Goal: Task Accomplishment & Management: Use online tool/utility

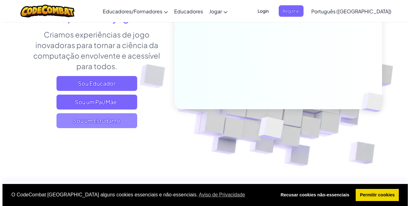
scroll to position [93, 0]
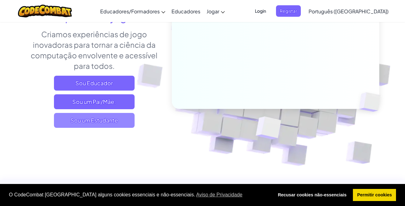
click at [97, 124] on span "Sou um Estudante" at bounding box center [94, 120] width 81 height 15
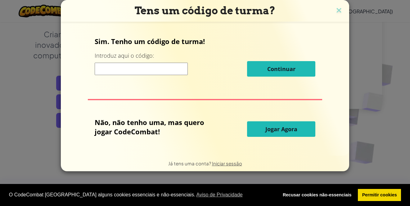
click at [175, 65] on input at bounding box center [141, 69] width 93 height 12
paste input "SharePushMean"
type input "SharePushMean"
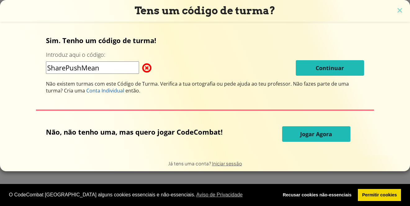
click at [142, 68] on span at bounding box center [142, 68] width 0 height 12
drag, startPoint x: 140, startPoint y: 70, endPoint x: 78, endPoint y: 69, distance: 62.4
click at [78, 69] on input "SharePushMean" at bounding box center [92, 67] width 93 height 12
click at [244, 87] on div "Não existem turmas com este Código de Turma. Verifica a tua ortografia ou pede …" at bounding box center [205, 87] width 318 height 14
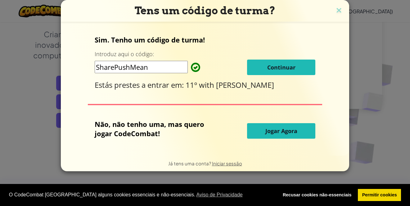
click at [271, 65] on span "Continuar" at bounding box center [281, 67] width 28 height 7
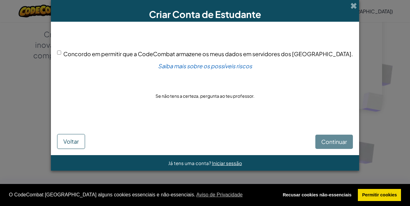
click at [109, 51] on span "Concordo em permitir que a CodeCombat armazene os meus dados em servidores dos …" at bounding box center [207, 53] width 289 height 7
click at [61, 51] on input "Concordo em permitir que a CodeCombat armazene os meus dados em servidores dos …" at bounding box center [59, 53] width 4 height 4
checkbox input "true"
click at [321, 144] on span "Continuar" at bounding box center [334, 141] width 26 height 7
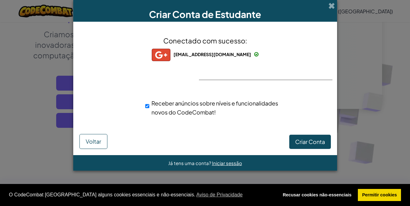
click at [220, 73] on div "Conectado com sucesso: victormartins17335@aecpaiva.pt victormartins17335@aecpai…" at bounding box center [205, 80] width 248 height 105
click at [316, 141] on span "Criar Conta" at bounding box center [310, 141] width 30 height 7
drag, startPoint x: 312, startPoint y: 136, endPoint x: 314, endPoint y: 139, distance: 3.4
click at [314, 137] on button "Criar Conta" at bounding box center [310, 142] width 42 height 14
click at [314, 139] on div "A Criar Conta... Voltar" at bounding box center [204, 140] width 251 height 16
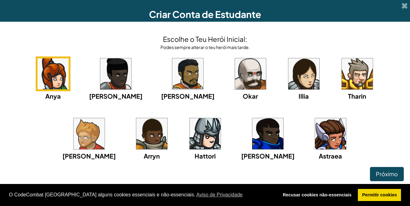
click at [380, 183] on div "Escolhe o Teu Herói Inicial: Podes sempre alterar o teu herói mais tarde. Anya …" at bounding box center [205, 105] width 410 height 166
click at [376, 176] on span "Próximo" at bounding box center [387, 173] width 22 height 7
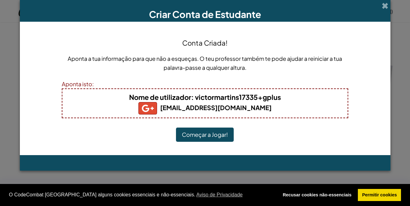
drag, startPoint x: 122, startPoint y: 97, endPoint x: 284, endPoint y: 110, distance: 162.2
click at [284, 110] on div "Nome de utilizador : victormartins17335+gplus victormartins17335@aecpaiva.pt" at bounding box center [205, 103] width 286 height 30
drag, startPoint x: 220, startPoint y: 99, endPoint x: 194, endPoint y: 101, distance: 25.8
click at [219, 99] on b "Nome de utilizador : victormartins17335+gplus" at bounding box center [205, 97] width 152 height 9
click at [263, 102] on h5 "victormartins17335@aecpaiva.pt" at bounding box center [205, 108] width 273 height 12
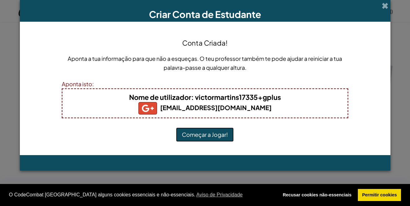
click at [217, 132] on button "Começar a Jogar!" at bounding box center [205, 135] width 58 height 14
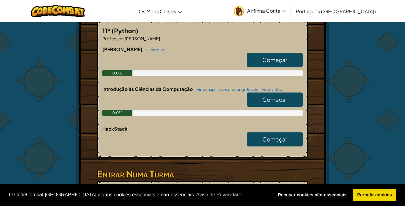
scroll to position [93, 0]
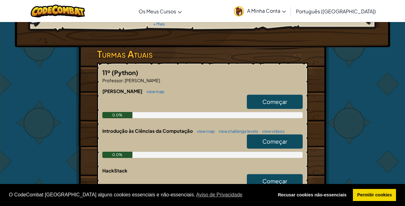
click at [265, 138] on span "Começar" at bounding box center [274, 141] width 25 height 7
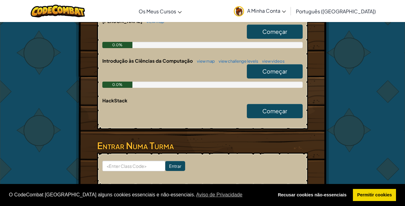
scroll to position [124, 0]
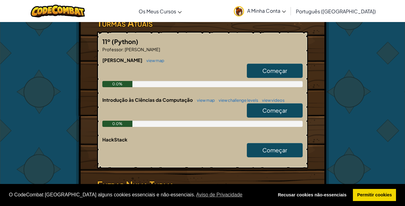
click at [276, 107] on span "Começar" at bounding box center [274, 110] width 25 height 7
click at [274, 107] on span "Começar" at bounding box center [274, 110] width 25 height 7
click at [273, 107] on span "Começar" at bounding box center [274, 110] width 25 height 7
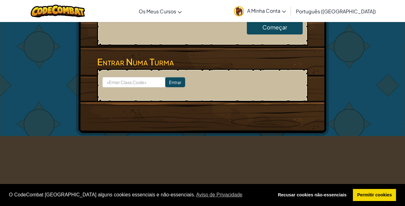
scroll to position [248, 0]
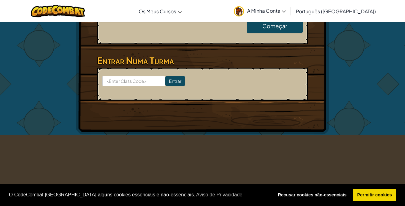
select select "pt-PT"
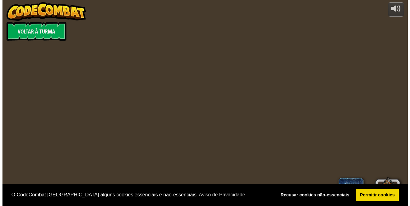
scroll to position [0, 0]
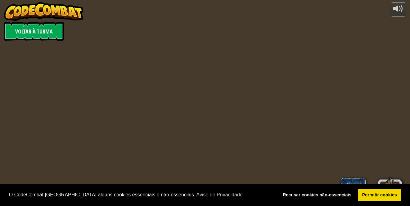
select select "pt-PT"
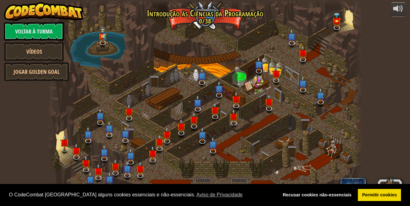
select select "pt-PT"
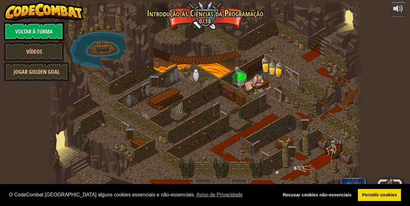
select select "pt-PT"
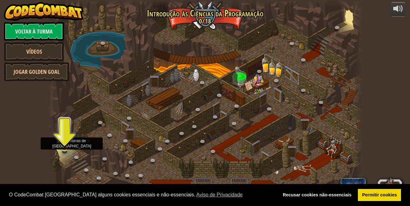
click at [63, 147] on img at bounding box center [64, 139] width 7 height 17
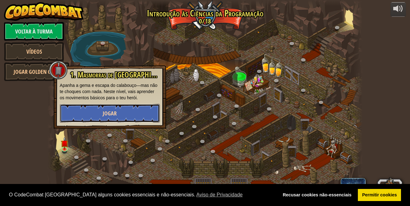
click at [97, 113] on button "Jogar" at bounding box center [110, 113] width 100 height 19
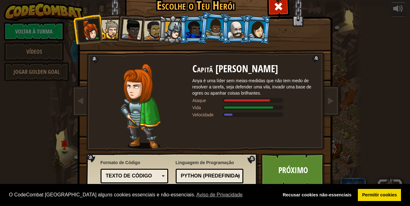
click at [201, 173] on div "Python (Predefinida)" at bounding box center [208, 175] width 54 height 7
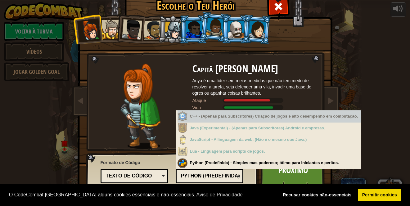
click at [244, 96] on div "Capitã [PERSON_NAME] Anya é [PERSON_NAME] sem meias-medidas que não tem medo de…" at bounding box center [254, 106] width 124 height 85
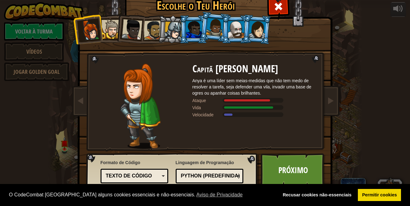
click at [136, 171] on div "Texto de código" at bounding box center [135, 176] width 60 height 10
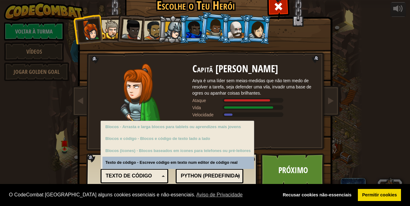
click at [136, 176] on div "Texto de código" at bounding box center [133, 175] width 54 height 7
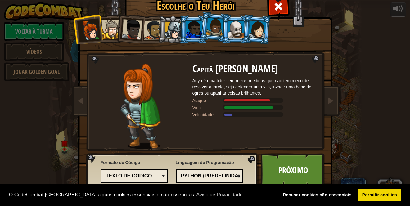
click at [280, 162] on link "Próximo" at bounding box center [293, 170] width 65 height 34
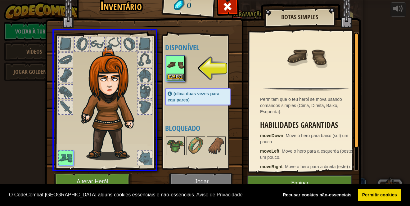
drag, startPoint x: 176, startPoint y: 69, endPoint x: 137, endPoint y: 131, distance: 73.8
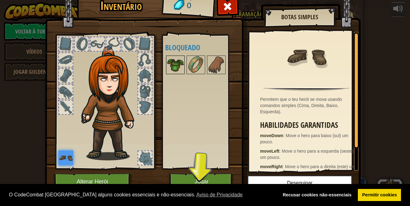
click at [179, 71] on img at bounding box center [175, 64] width 17 height 17
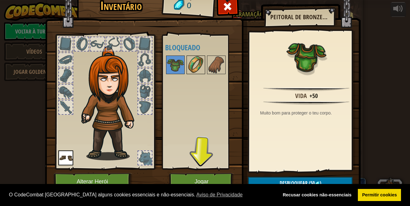
click at [197, 69] on img at bounding box center [195, 64] width 17 height 17
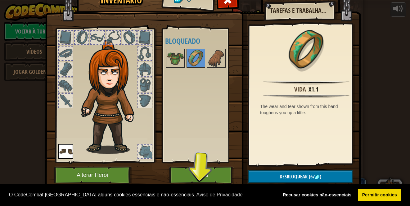
scroll to position [8, 0]
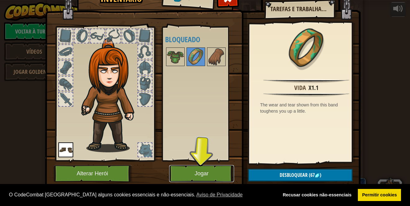
click at [202, 180] on button "Jogar" at bounding box center [201, 173] width 65 height 17
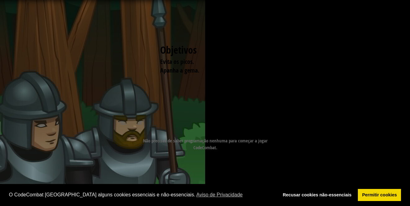
drag, startPoint x: 166, startPoint y: 123, endPoint x: 183, endPoint y: 123, distance: 17.4
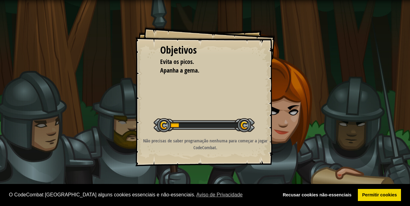
click at [183, 123] on div at bounding box center [204, 125] width 101 height 14
click at [164, 125] on div at bounding box center [204, 125] width 101 height 14
click at [245, 125] on div at bounding box center [204, 125] width 101 height 14
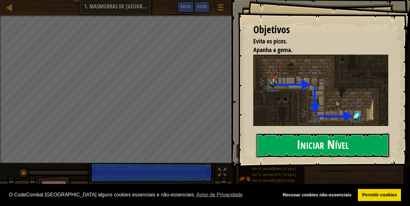
click at [320, 145] on button "Iniciar Nível" at bounding box center [322, 145] width 133 height 25
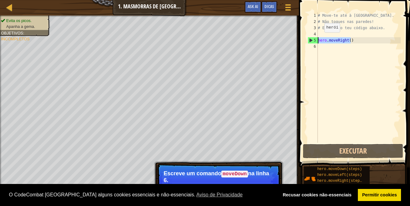
drag, startPoint x: 357, startPoint y: 39, endPoint x: 312, endPoint y: 38, distance: 45.6
click at [312, 38] on div "1 2 3 4 5 6 # Move-te até à [GEOGRAPHIC_DATA]. # Não toques nas [PERSON_NAME]! …" at bounding box center [353, 77] width 94 height 130
type textarea "hero.moveRight()"
click at [322, 51] on div "# Move-te até à [GEOGRAPHIC_DATA]. # Não toques nas [PERSON_NAME]! # Escreve o …" at bounding box center [358, 83] width 84 height 143
paste textarea "hero.moveRight()"
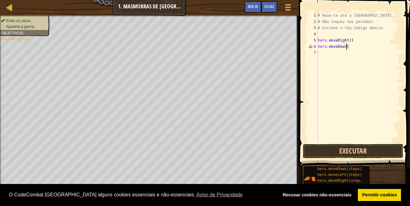
scroll to position [3, 2]
type textarea "hero.moveDown()"
click at [351, 154] on button "Executar" at bounding box center [353, 151] width 101 height 14
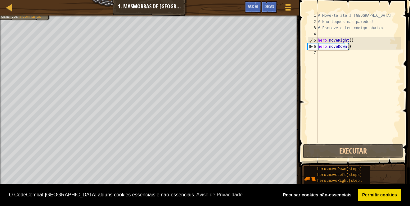
click at [340, 59] on div "# Move-te até à [GEOGRAPHIC_DATA]. # Não toques nas [PERSON_NAME]! # Escreve o …" at bounding box center [358, 83] width 84 height 143
paste textarea "hero.moveRight()"
type textarea "hero.moveRight()"
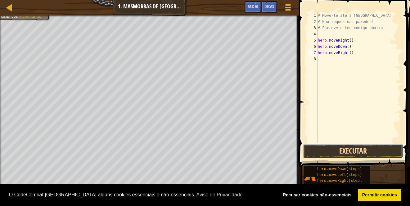
click at [348, 152] on button "Executar" at bounding box center [353, 151] width 101 height 14
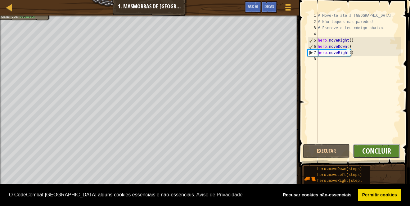
click at [371, 152] on span "Concluir" at bounding box center [376, 151] width 29 height 10
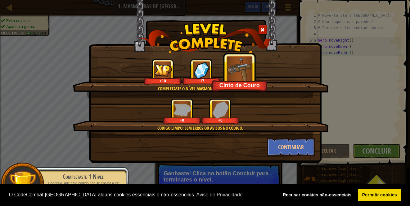
click at [285, 136] on div "Código limpo: sem erros ou avisos no código. +0 +0" at bounding box center [201, 117] width 256 height 39
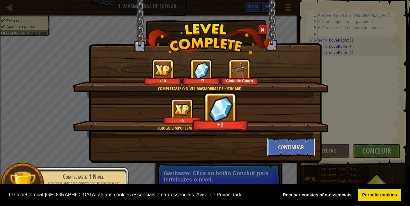
click at [290, 145] on button "Continuar" at bounding box center [291, 147] width 48 height 19
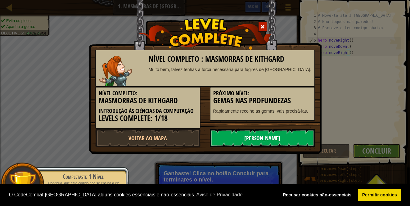
click at [248, 135] on link "[PERSON_NAME]" at bounding box center [262, 138] width 105 height 19
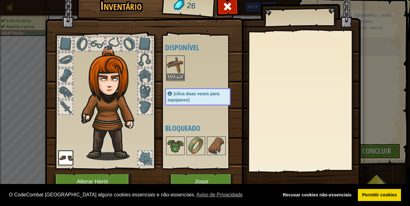
click at [177, 65] on img at bounding box center [175, 64] width 17 height 17
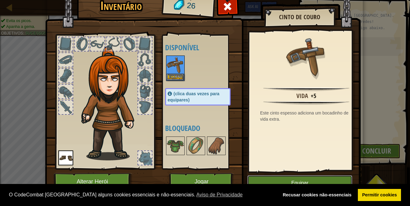
drag, startPoint x: 307, startPoint y: 182, endPoint x: 293, endPoint y: 182, distance: 13.3
click at [307, 182] on button "Equipar" at bounding box center [299, 183] width 105 height 16
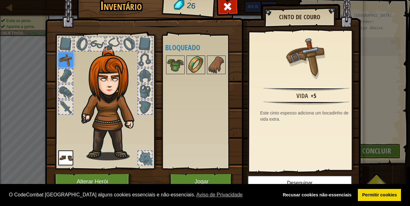
click at [190, 69] on img at bounding box center [195, 64] width 17 height 17
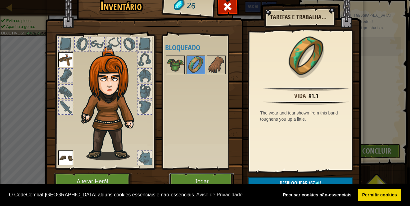
click at [197, 177] on button "Jogar" at bounding box center [201, 181] width 65 height 17
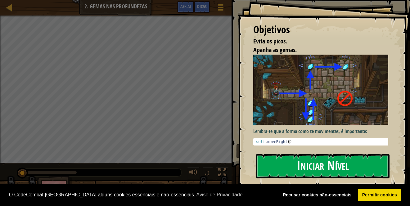
click at [297, 163] on button "Iniciar Nível" at bounding box center [322, 166] width 133 height 25
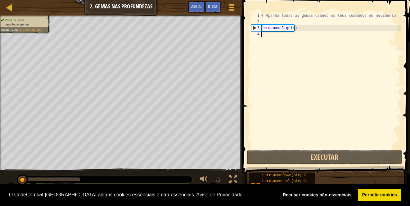
click at [305, 49] on div "# Apanha todas as gemas usando os teus comandos de movimento. hero . moveRight …" at bounding box center [330, 86] width 141 height 149
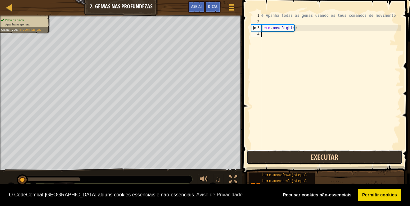
click at [314, 161] on button "Executar" at bounding box center [324, 157] width 155 height 14
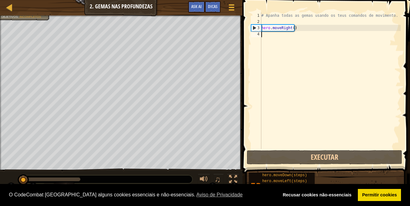
click at [297, 40] on div "# Apanha todas as gemas usando os teus comandos de movimento. hero . moveRight …" at bounding box center [330, 86] width 141 height 149
paste textarea "hero.moveRight()"
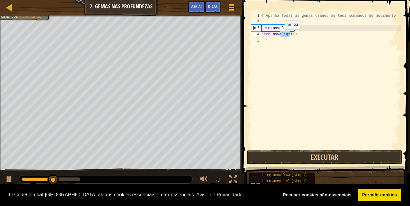
drag, startPoint x: 289, startPoint y: 36, endPoint x: 279, endPoint y: 36, distance: 9.6
click at [279, 36] on div "# Apanha todas as gemas usando os teus comandos de movimento. hero . moveRight …" at bounding box center [330, 86] width 141 height 149
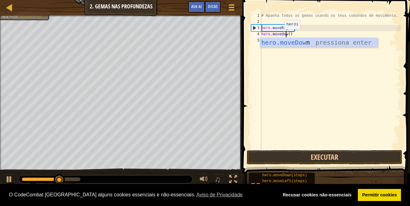
type textarea "hero.movedown()"
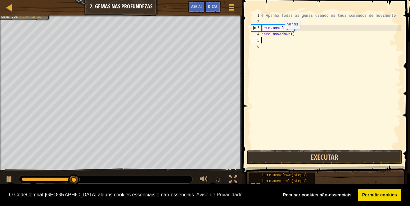
scroll to position [3, 0]
paste textarea "hero.moveRight()"
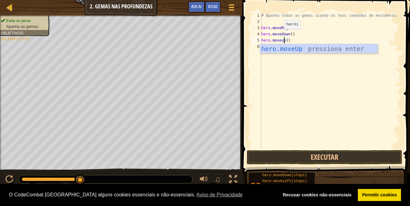
scroll to position [3, 2]
click at [311, 44] on div "hero.moveUp pressiona enter" at bounding box center [318, 58] width 117 height 28
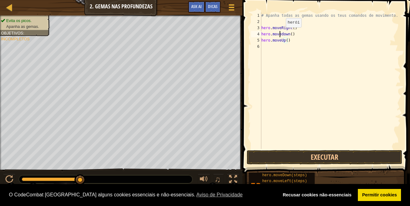
click at [280, 34] on div "# Apanha todas as gemas usando os teus comandos de movimento. hero . moveRight …" at bounding box center [330, 86] width 141 height 149
type textarea "hero.moveDown()"
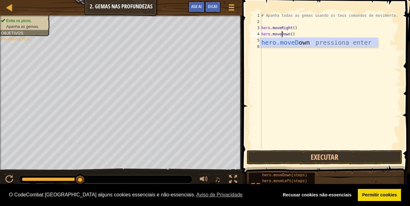
scroll to position [3, 2]
click at [306, 63] on div "# Apanha todas as gemas usando os teus comandos de movimento. hero . moveRight …" at bounding box center [330, 86] width 141 height 149
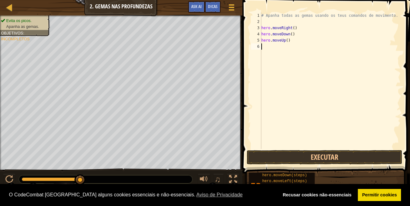
scroll to position [3, 0]
paste textarea "hero.moveRight()"
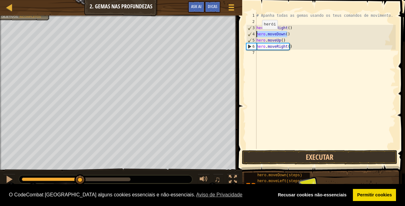
drag, startPoint x: 293, startPoint y: 36, endPoint x: 257, endPoint y: 35, distance: 36.3
click at [257, 35] on div "# Apanha todas as gemas usando os teus comandos de movimento. hero . moveRight …" at bounding box center [325, 86] width 141 height 149
type textarea "hero.moveDown()"
click at [262, 56] on div "# Apanha todas as gemas usando os teus comandos de movimento. hero . moveRight …" at bounding box center [325, 86] width 141 height 149
paste textarea "hero.moveDown()"
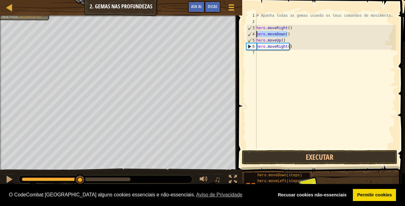
type textarea "hero.moveDown()"
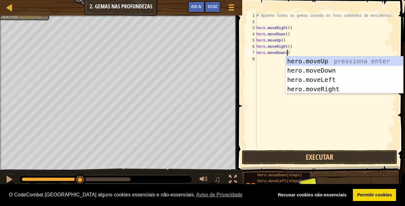
click at [264, 74] on div "# Apanha todas as gemas usando os teus comandos de movimento. hero . moveRight …" at bounding box center [325, 86] width 141 height 149
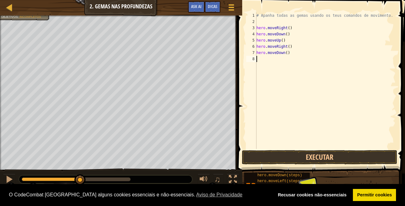
click at [302, 144] on div "# Apanha todas as gemas usando os teus comandos de movimento. hero . moveRight …" at bounding box center [325, 86] width 141 height 149
click at [302, 153] on button "Executar" at bounding box center [319, 157] width 155 height 14
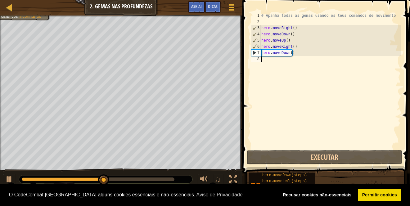
click at [294, 53] on div "# Apanha todas as gemas usando os teus comandos de movimento. hero . moveRight …" at bounding box center [330, 86] width 141 height 149
click at [290, 41] on div "# Apanha todas as gemas usando os teus comandos de movimento. hero . moveRight …" at bounding box center [330, 86] width 141 height 149
drag, startPoint x: 290, startPoint y: 41, endPoint x: 250, endPoint y: 41, distance: 40.3
click at [250, 41] on div "hero.moveUp() 1 2 3 4 5 6 7 8 # Apanha todas as gemas usando os teus comandos d…" at bounding box center [325, 80] width 151 height 136
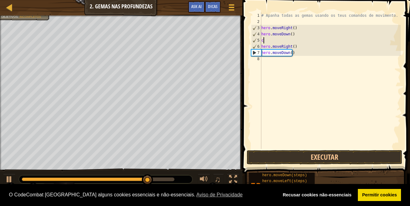
type textarea "hero.moveUp()"
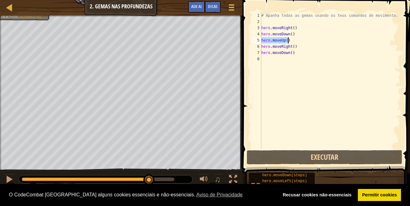
click at [295, 41] on div "# Apanha todas as gemas usando os teus comandos de movimento. hero . moveRight …" at bounding box center [330, 80] width 141 height 136
paste textarea "hero.moveUp()"
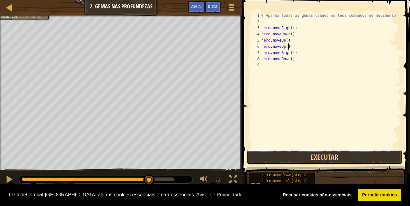
click at [302, 155] on button "Executar" at bounding box center [324, 157] width 155 height 14
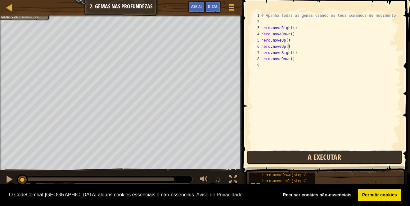
drag, startPoint x: 303, startPoint y: 157, endPoint x: 301, endPoint y: 154, distance: 3.2
click at [303, 157] on button "A Executar" at bounding box center [324, 157] width 155 height 14
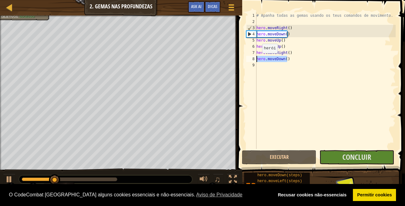
drag, startPoint x: 292, startPoint y: 58, endPoint x: 252, endPoint y: 58, distance: 39.7
click at [252, 58] on div "hero.moveUp() 1 2 3 4 5 6 7 8 9 # Apanha todas as gemas usando os teus comandos…" at bounding box center [320, 80] width 151 height 136
type textarea "hero.moveDown()"
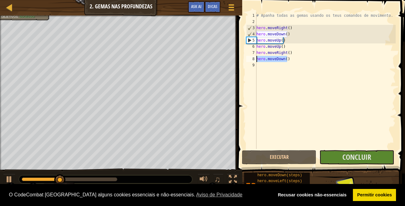
click at [271, 65] on div "# Apanha todas as gemas usando os teus comandos de movimento. hero . moveRight …" at bounding box center [325, 86] width 141 height 149
paste textarea "hero.moveDown()"
type textarea "hero.moveDown()"
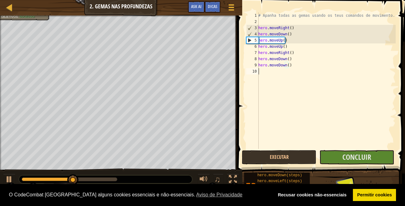
drag, startPoint x: 292, startPoint y: 114, endPoint x: 331, endPoint y: 132, distance: 43.4
click at [291, 114] on div "# Apanha todas as gemas usando os teus comandos de movimento. hero . moveRight …" at bounding box center [326, 86] width 139 height 149
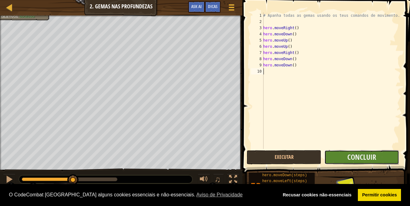
click at [341, 155] on button "Concluir" at bounding box center [361, 157] width 74 height 14
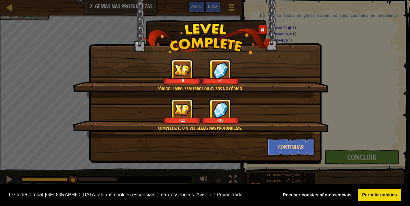
drag, startPoint x: 261, startPoint y: 34, endPoint x: 270, endPoint y: 88, distance: 55.6
click at [270, 88] on div "Código limpo: sem erros ou avisos no código. +5 +9 Completaste o nível Gemas na…" at bounding box center [205, 66] width 233 height 132
click at [260, 32] on span at bounding box center [262, 30] width 4 height 4
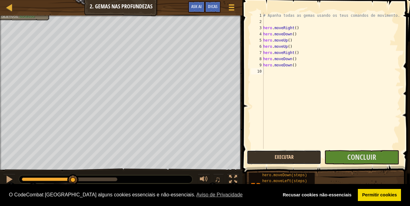
click at [295, 159] on button "Executar" at bounding box center [284, 157] width 74 height 14
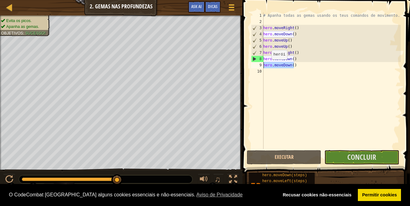
click at [230, 66] on div "Mapa Introdução às Ciências da Computação 2. Gemas nas Profundezas Menu do Jogo…" at bounding box center [205, 103] width 410 height 206
type textarea "hero.moveDown()"
click at [269, 75] on div "# Apanha todas as gemas usando os teus comandos de movimento. hero . moveRight …" at bounding box center [331, 86] width 139 height 149
click at [274, 77] on div "# Apanha todas as gemas usando os teus comandos de movimento. hero . moveRight …" at bounding box center [331, 86] width 139 height 149
paste textarea "hero.moveDown()"
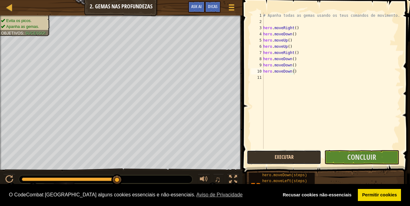
click at [298, 156] on button "Executar" at bounding box center [284, 157] width 74 height 14
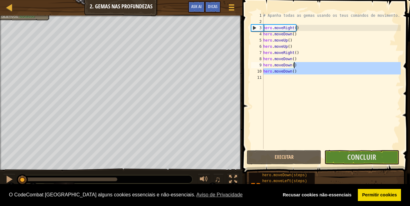
drag, startPoint x: 305, startPoint y: 70, endPoint x: 306, endPoint y: 67, distance: 3.8
click at [306, 67] on div "# Apanha todas as gemas usando os teus comandos de movimento. hero . moveRight …" at bounding box center [331, 86] width 139 height 149
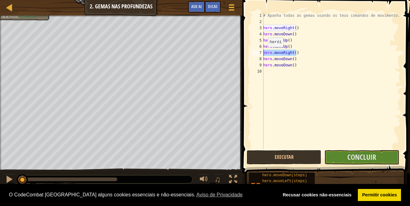
drag, startPoint x: 299, startPoint y: 53, endPoint x: 263, endPoint y: 53, distance: 36.0
click at [263, 53] on div "hero.moveDown() 1 2 3 4 5 6 7 8 9 10 # Apanha todas as gemas usando os teus com…" at bounding box center [325, 80] width 151 height 136
click at [296, 68] on div "# Apanha todas as gemas usando os teus comandos de movimento. hero . moveRight …" at bounding box center [331, 86] width 139 height 149
type textarea "hero.moveDown()"
click at [291, 71] on div "# Apanha todas as gemas usando os teus comandos de movimento. hero . moveRight …" at bounding box center [331, 86] width 139 height 149
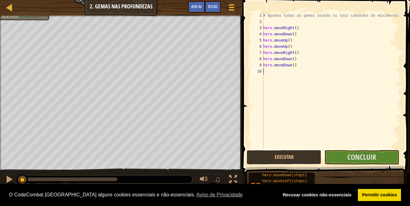
paste textarea "hero.moveRight()"
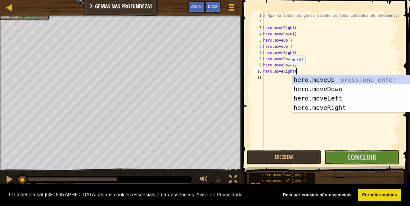
click at [287, 70] on div "# Apanha todas as gemas usando os teus comandos de movimento. hero . moveRight …" at bounding box center [331, 86] width 139 height 149
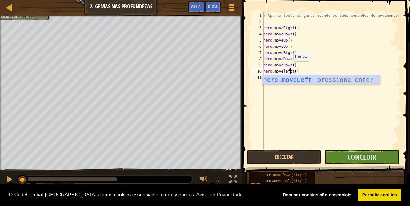
scroll to position [3, 2]
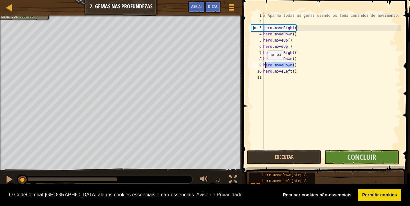
drag, startPoint x: 301, startPoint y: 65, endPoint x: 262, endPoint y: 66, distance: 39.1
click at [262, 66] on div "hero.moveLeft() 1 2 3 4 5 6 7 8 9 10 11 # Apanha todas as gemas usando os teus …" at bounding box center [325, 80] width 151 height 136
type textarea "hero.moveDown()"
